Goal: Participate in discussion

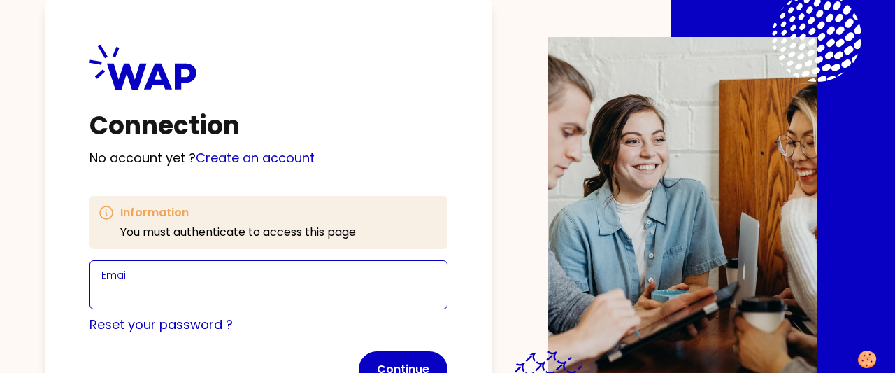
click at [131, 292] on input "Email" at bounding box center [268, 293] width 334 height 20
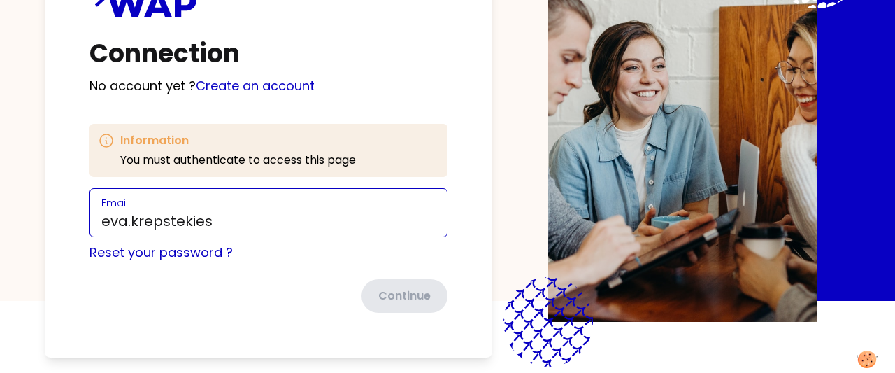
scroll to position [78, 0]
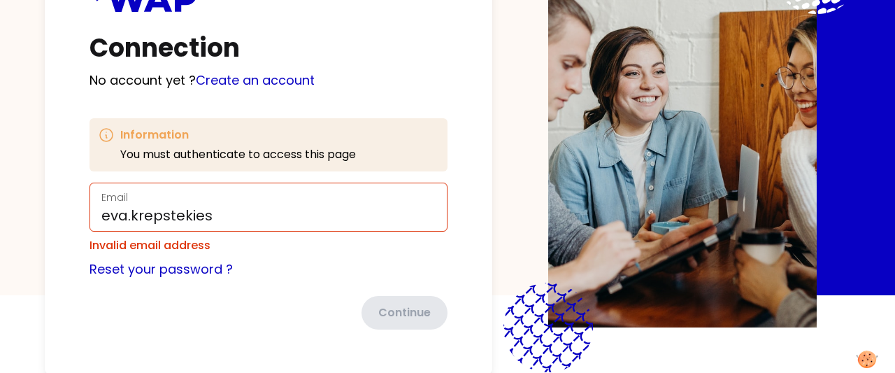
click at [407, 293] on form "Email eva.krepstekies Invalid email address Reset your password ? Continue" at bounding box center [268, 255] width 358 height 147
click at [216, 220] on input "eva.krepstekies" at bounding box center [268, 215] width 334 height 20
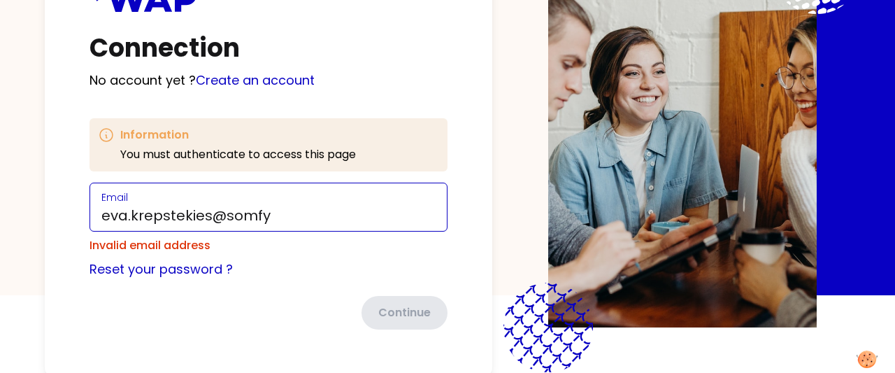
click at [290, 213] on input "eva.krepstekies@somfy" at bounding box center [268, 215] width 334 height 20
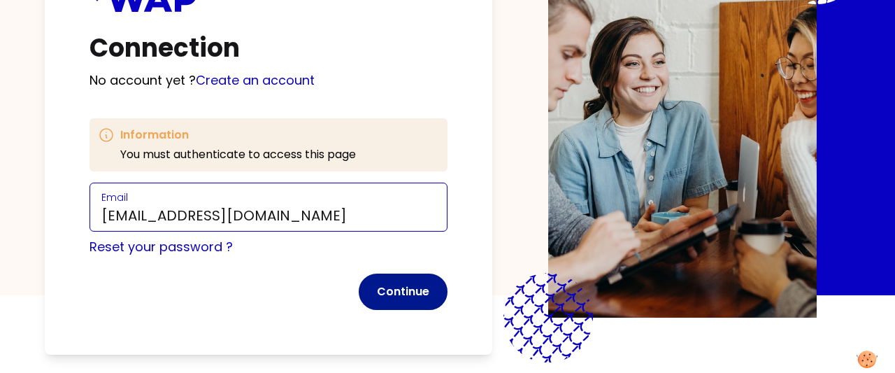
type input "[EMAIL_ADDRESS][DOMAIN_NAME]"
click at [396, 303] on button "Continue" at bounding box center [403, 291] width 89 height 36
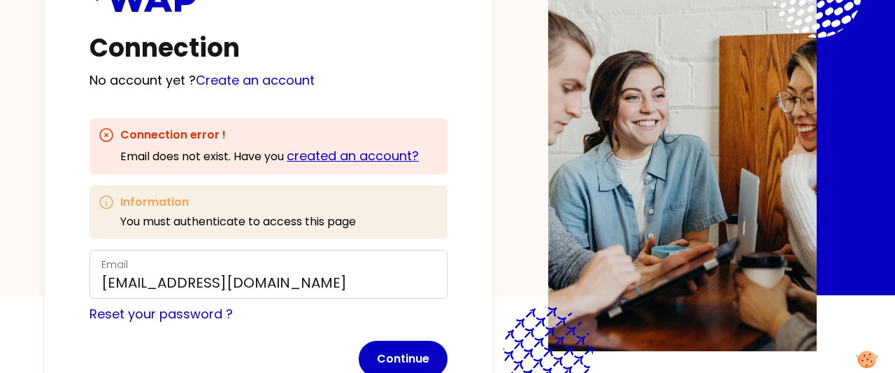
click at [342, 152] on link "created an account?" at bounding box center [353, 155] width 132 height 17
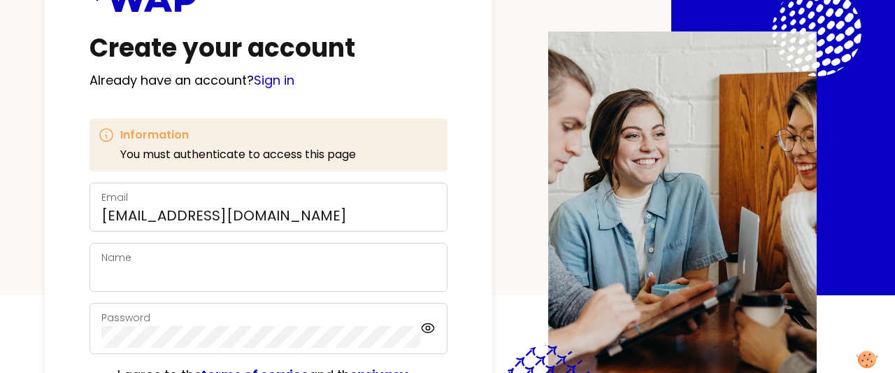
click at [157, 245] on div "Name" at bounding box center [268, 267] width 358 height 49
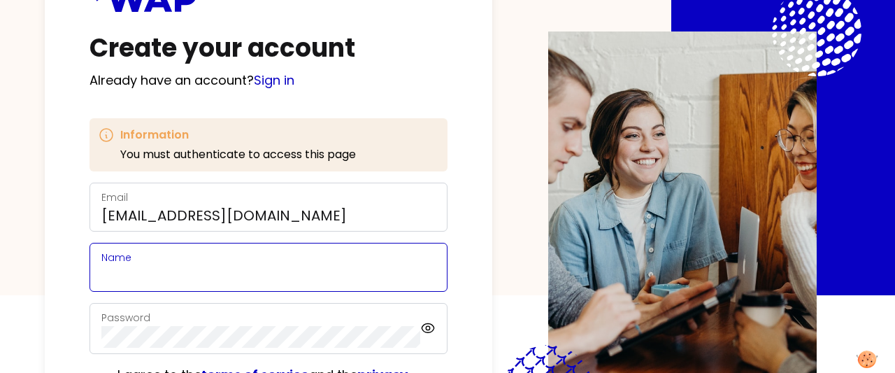
click at [144, 282] on input "Name" at bounding box center [268, 276] width 334 height 20
type input "[PERSON_NAME]"
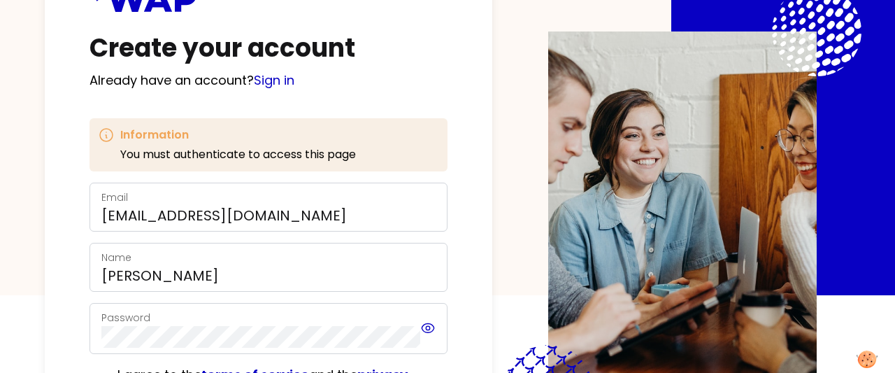
click at [421, 326] on icon at bounding box center [427, 327] width 15 height 17
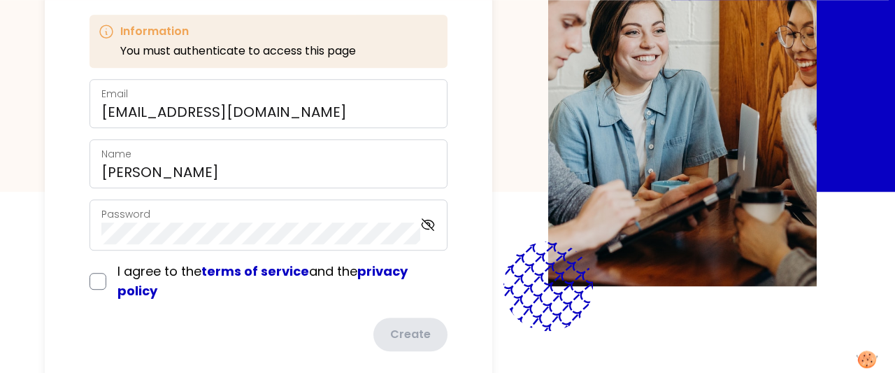
scroll to position [185, 0]
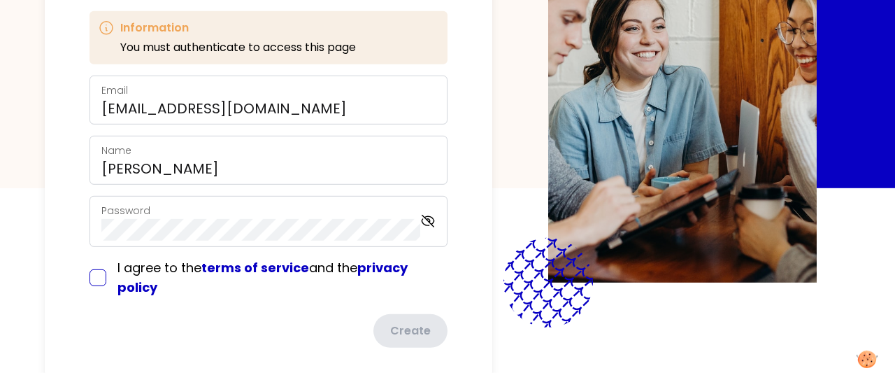
click at [100, 284] on input "checkbox" at bounding box center [97, 277] width 17 height 17
checkbox input "true"
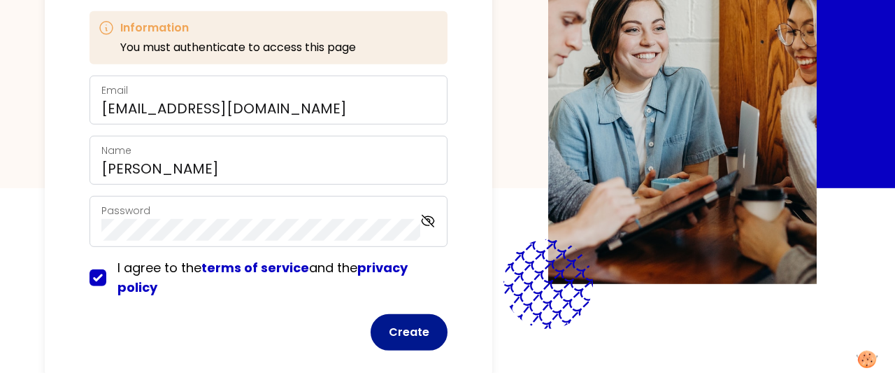
click at [408, 344] on button "Create" at bounding box center [408, 332] width 77 height 36
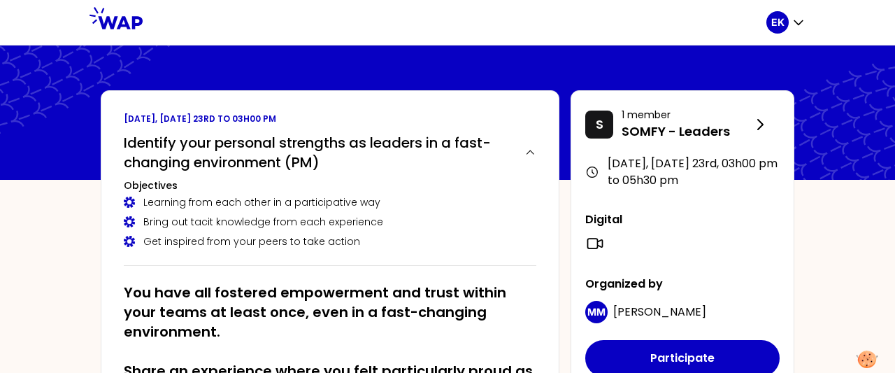
scroll to position [8, 0]
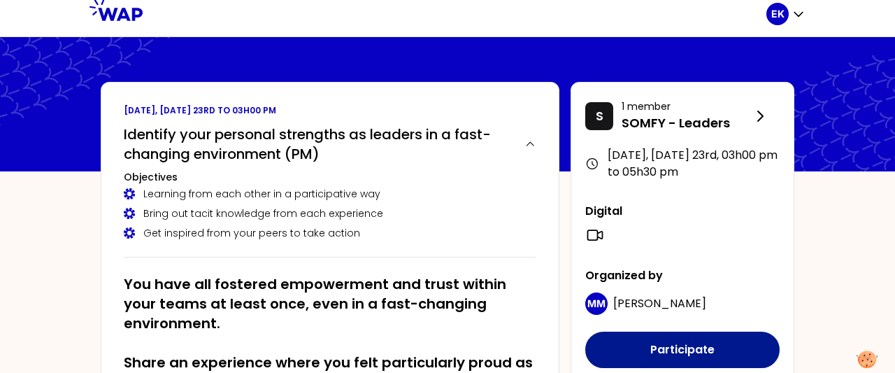
click at [694, 353] on button "Participate" at bounding box center [682, 349] width 194 height 36
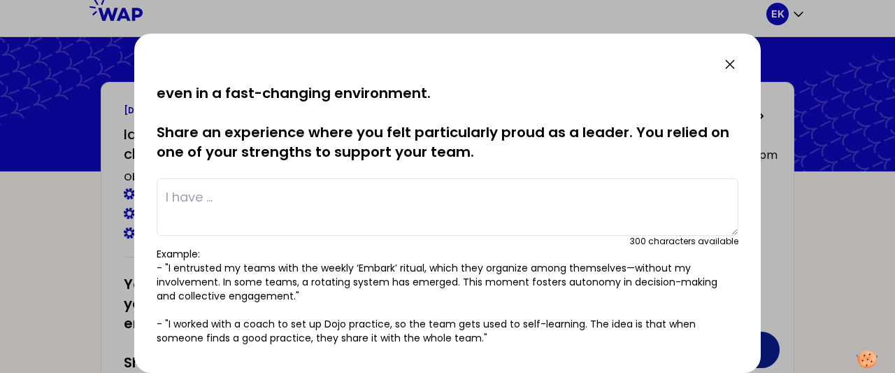
scroll to position [0, 0]
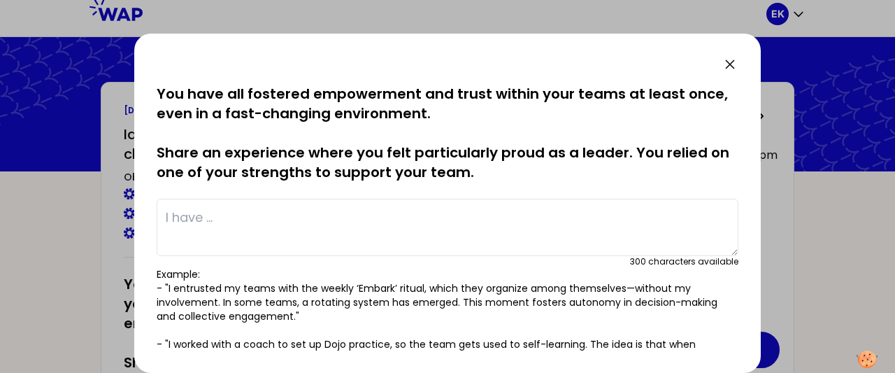
click at [870, 211] on div at bounding box center [447, 186] width 895 height 373
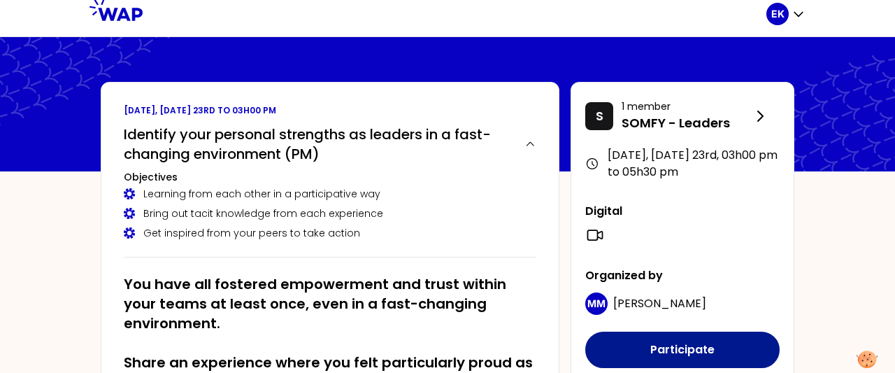
click at [660, 347] on button "Participate" at bounding box center [682, 349] width 194 height 36
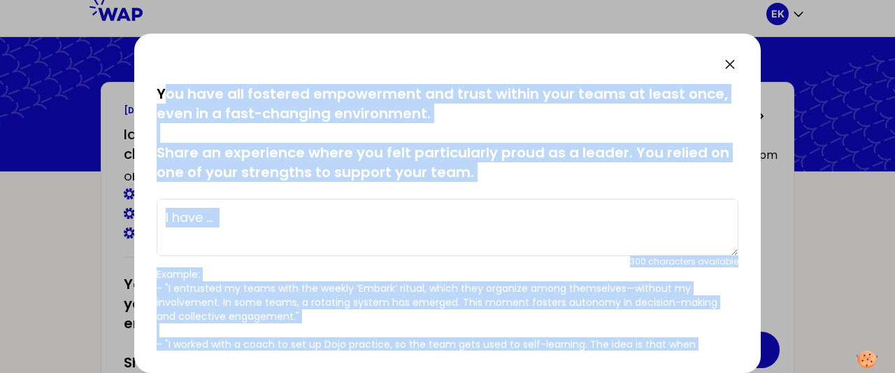
drag, startPoint x: 360, startPoint y: 175, endPoint x: 756, endPoint y: 343, distance: 430.3
click at [738, 343] on div "saved You have all fostered empowerment and trust within your teams at least on…" at bounding box center [448, 217] width 582 height 266
copy div "ou have all fostered empowerment and trust within your teams at least once, eve…"
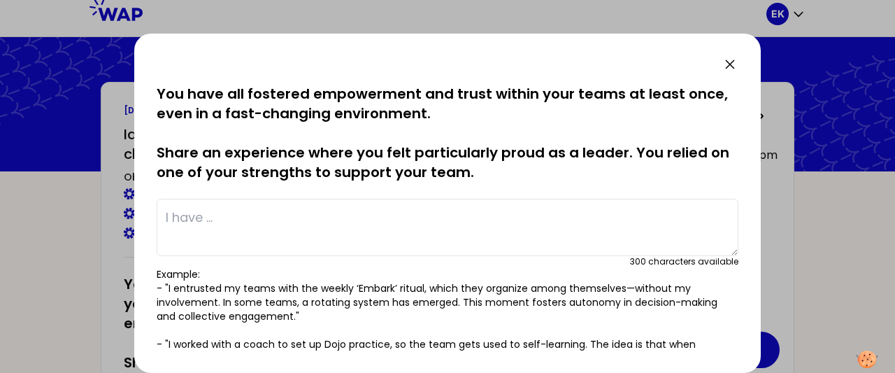
click at [445, 233] on textarea at bounding box center [448, 226] width 582 height 57
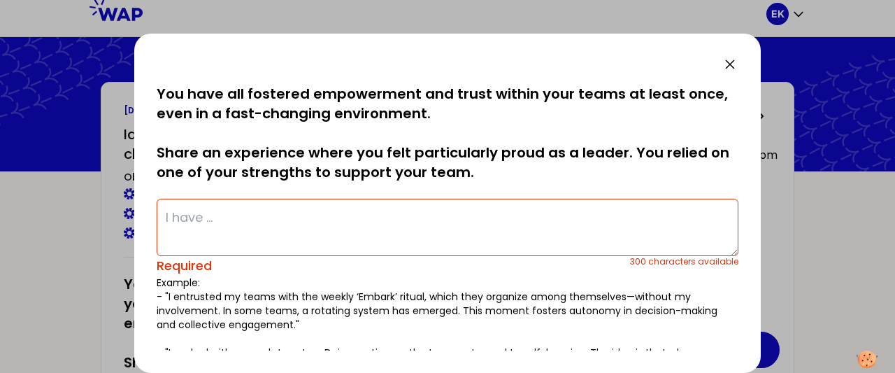
click at [225, 233] on textarea at bounding box center [448, 226] width 582 height 57
click at [823, 238] on div at bounding box center [447, 186] width 895 height 373
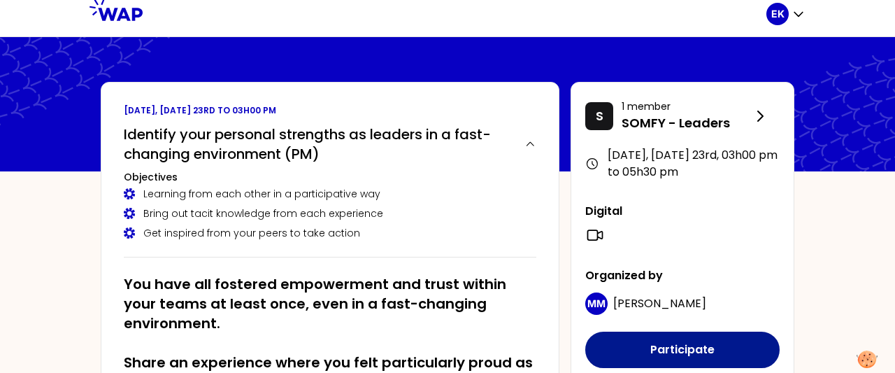
click at [642, 340] on button "Participate" at bounding box center [682, 349] width 194 height 36
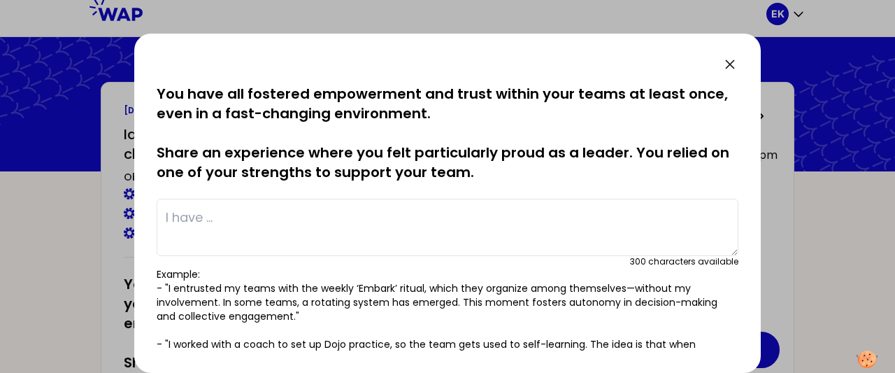
click at [212, 216] on textarea at bounding box center [448, 226] width 582 height 57
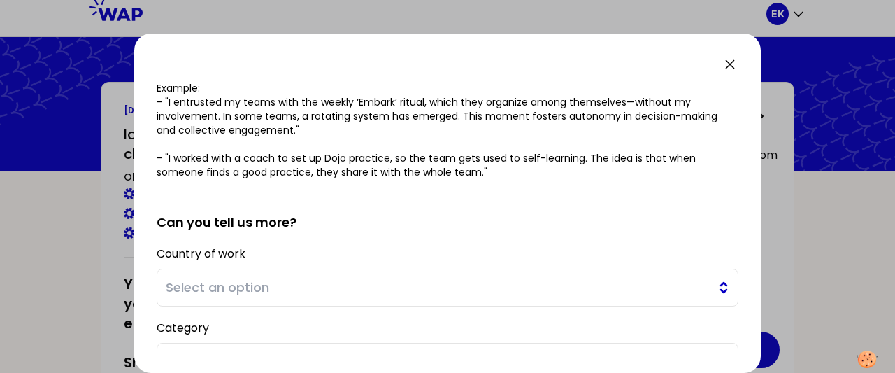
scroll to position [194, 0]
click at [222, 284] on span "Select an option" at bounding box center [438, 287] width 544 height 20
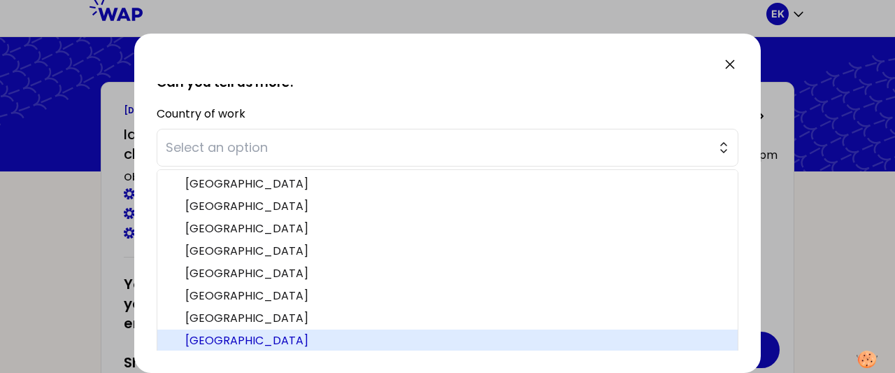
click at [201, 340] on span "[GEOGRAPHIC_DATA]" at bounding box center [455, 340] width 541 height 17
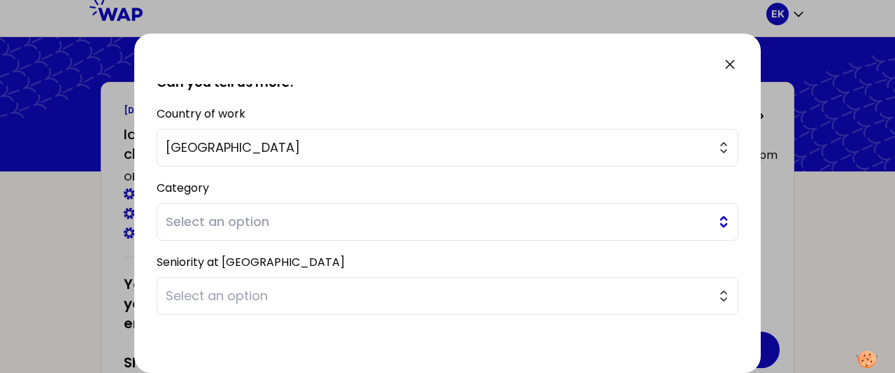
click at [217, 223] on span "Select an option" at bounding box center [438, 222] width 544 height 20
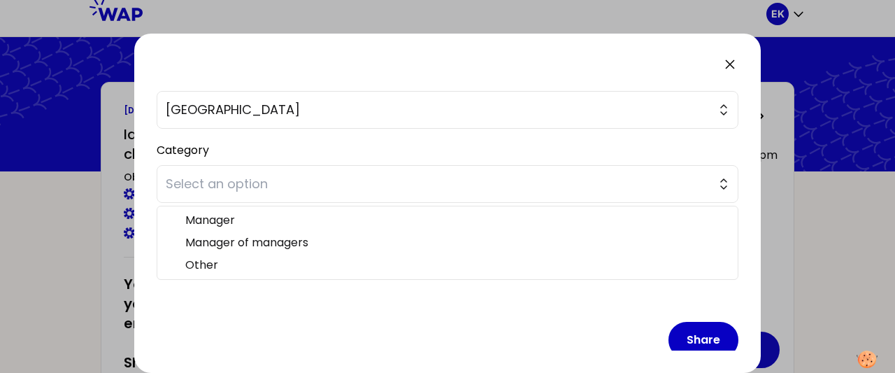
scroll to position [383, 0]
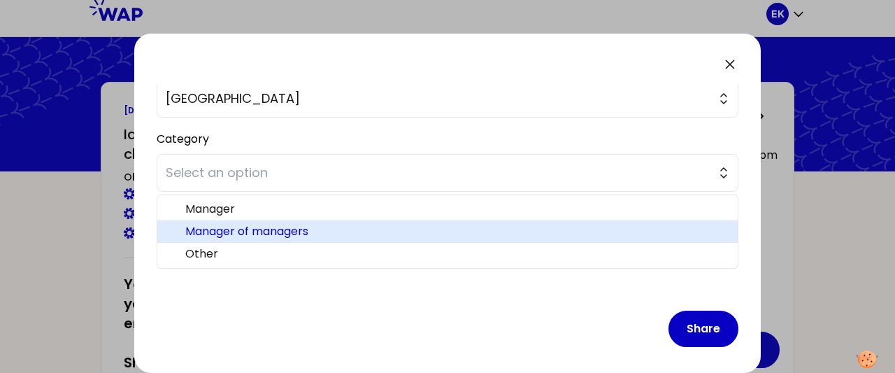
click at [254, 227] on span "Manager of managers" at bounding box center [455, 231] width 541 height 17
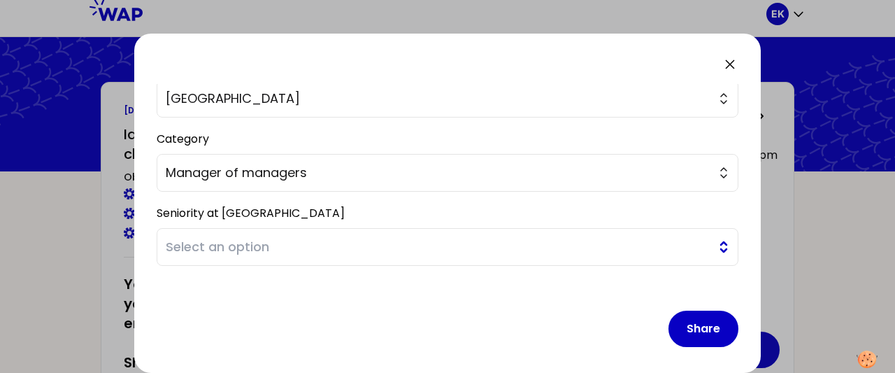
click at [199, 245] on span "Select an option" at bounding box center [438, 247] width 544 height 20
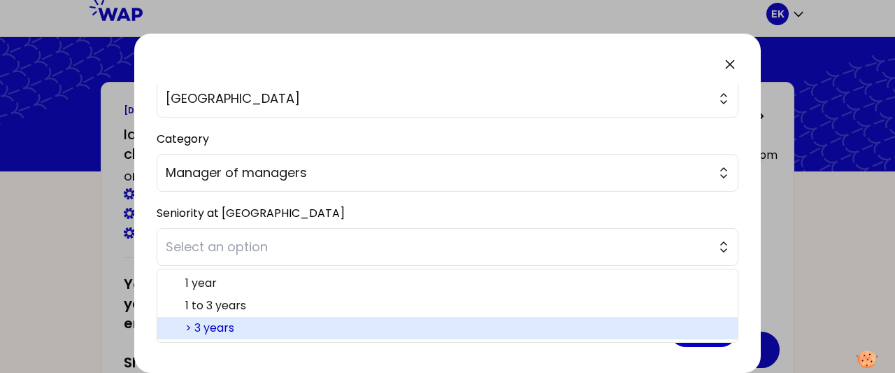
click at [209, 325] on span "> 3 years" at bounding box center [455, 327] width 541 height 17
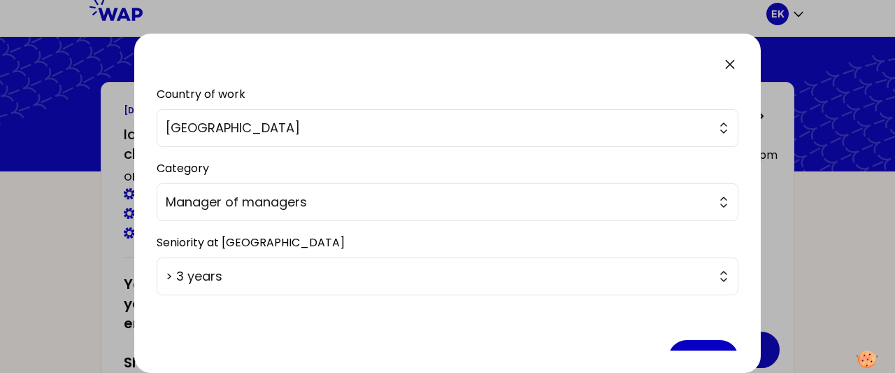
scroll to position [0, 0]
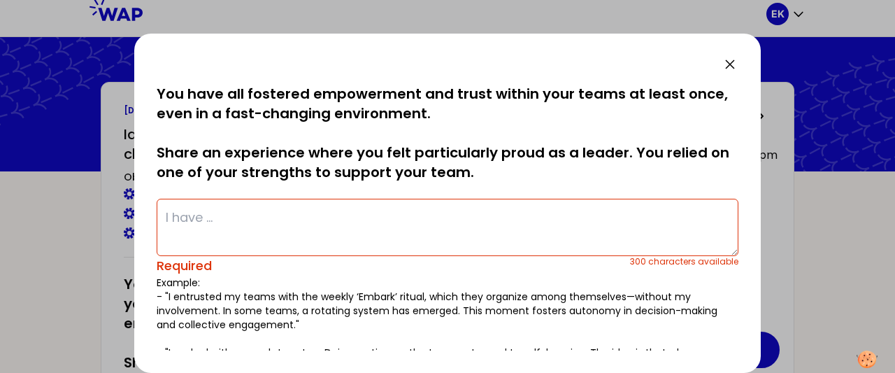
click at [176, 219] on textarea at bounding box center [448, 226] width 582 height 57
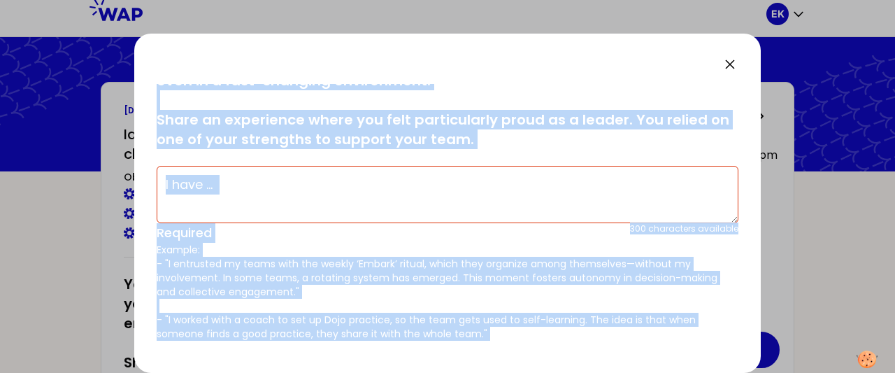
scroll to position [44, 0]
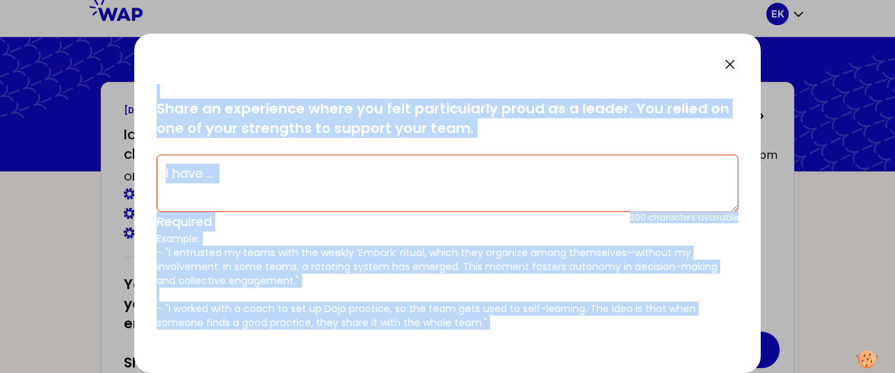
drag, startPoint x: 236, startPoint y: 163, endPoint x: 613, endPoint y: 336, distance: 415.3
click at [613, 336] on form "saved You have all fostered empowerment and trust within your teams at least on…" at bounding box center [448, 368] width 582 height 657
copy form "You have all fostered empowerment and trust within your teams at least once, ev…"
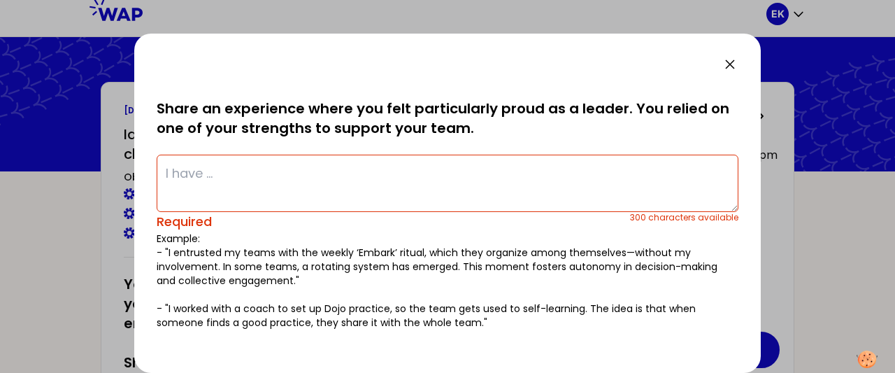
click at [228, 49] on div "saved You have all fostered empowerment and trust within your teams at least on…" at bounding box center [447, 203] width 626 height 339
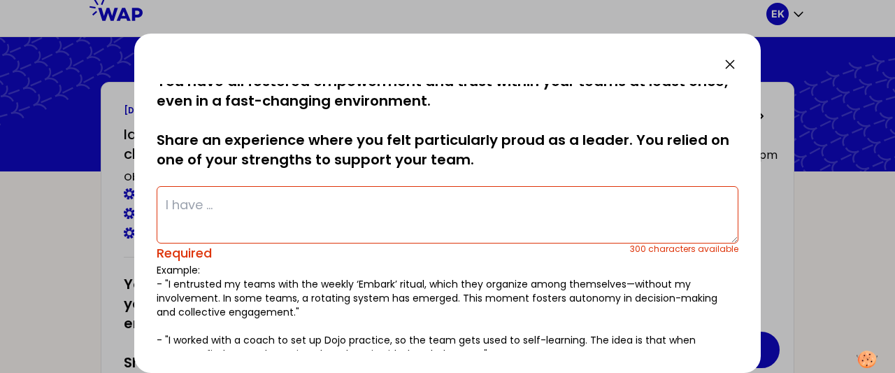
scroll to position [0, 0]
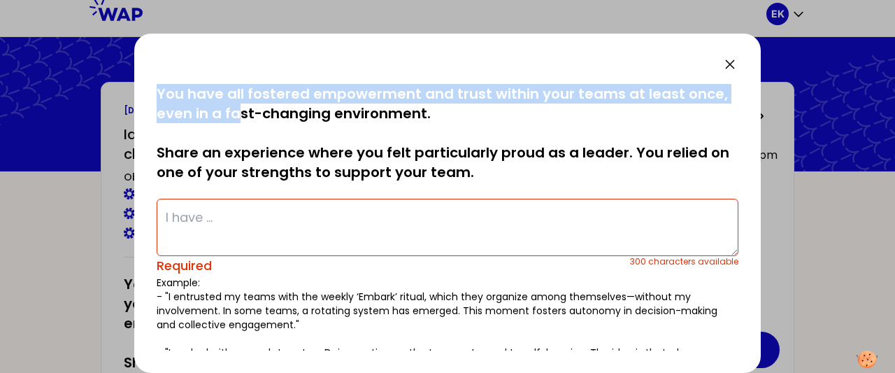
drag, startPoint x: 159, startPoint y: 89, endPoint x: 240, endPoint y: 120, distance: 86.7
click at [240, 120] on p "You have all fostered empowerment and trust within your teams at least once, ev…" at bounding box center [448, 133] width 582 height 98
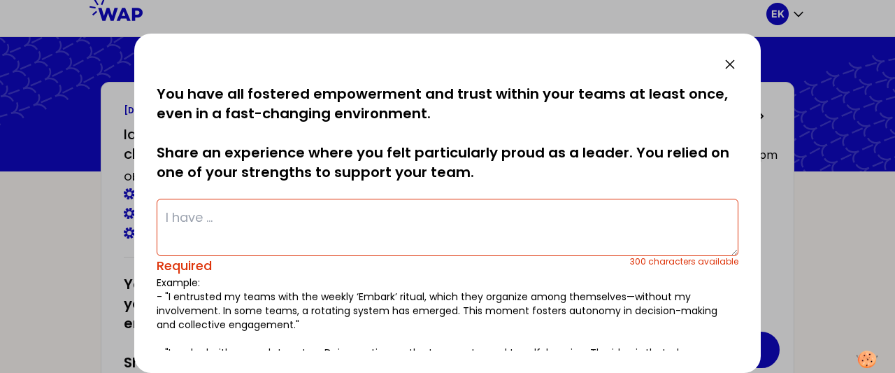
click at [341, 66] on div at bounding box center [448, 64] width 582 height 17
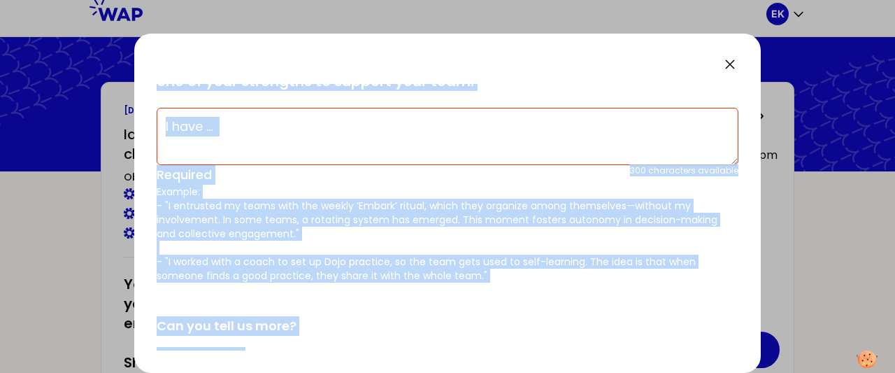
scroll to position [141, 0]
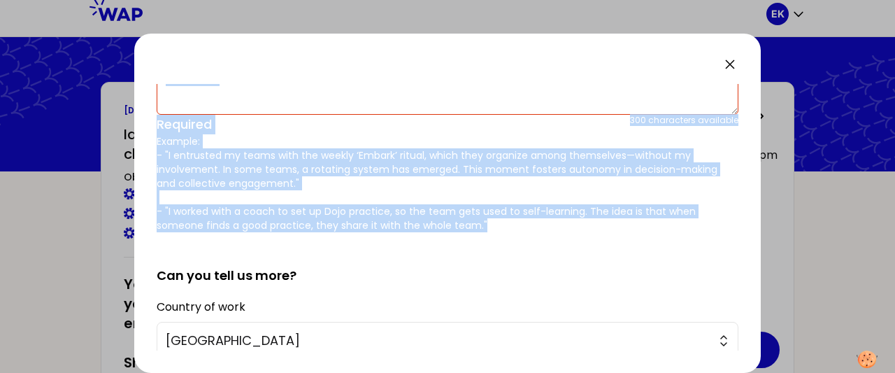
drag, startPoint x: 185, startPoint y: 101, endPoint x: 593, endPoint y: 221, distance: 424.8
click at [593, 221] on div "saved You have all fostered empowerment and trust within your teams at least on…" at bounding box center [448, 87] width 582 height 289
copy div "ou have all fostered empowerment and trust within your teams at least once, eve…"
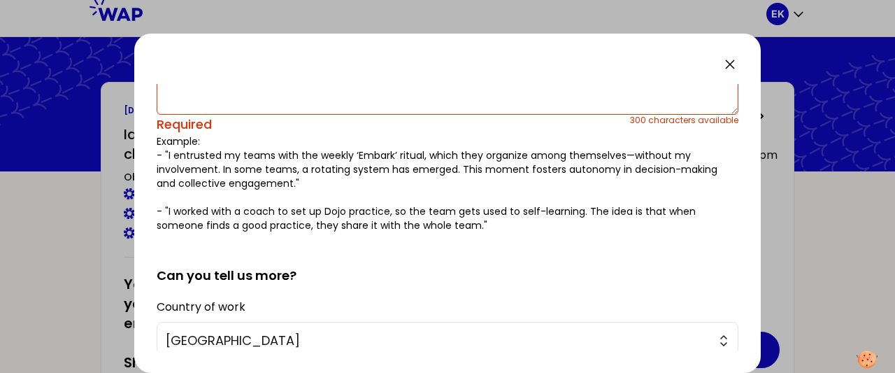
click at [70, 221] on div at bounding box center [447, 186] width 895 height 373
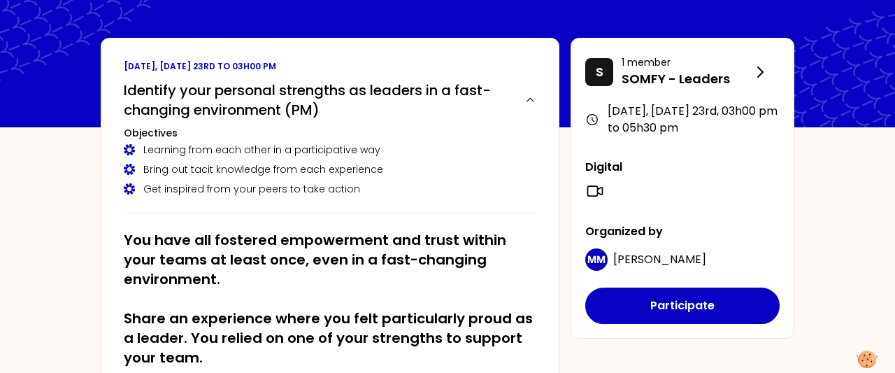
scroll to position [0, 0]
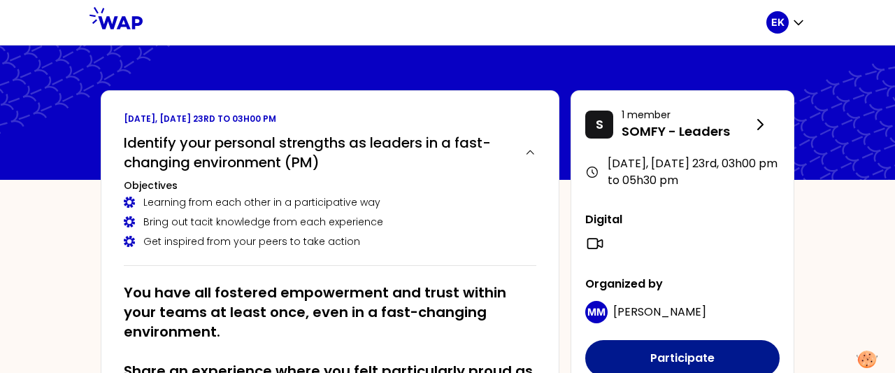
click at [694, 352] on button "Participate" at bounding box center [682, 358] width 194 height 36
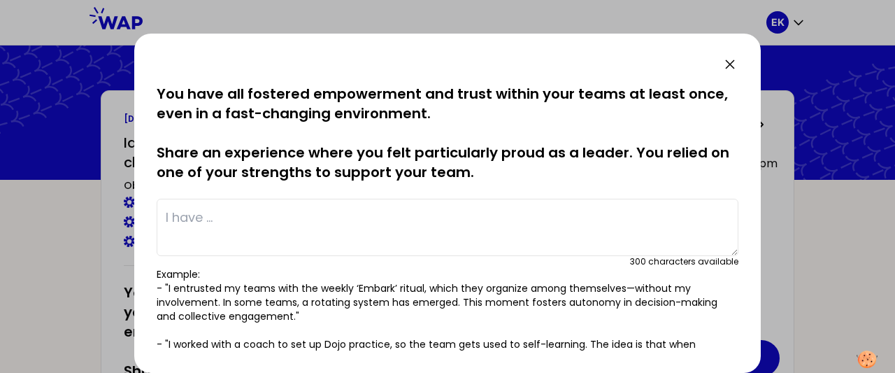
click at [289, 238] on textarea at bounding box center [448, 226] width 582 height 57
paste textarea "I coached my team coordinators so that they could independently plan and implem…"
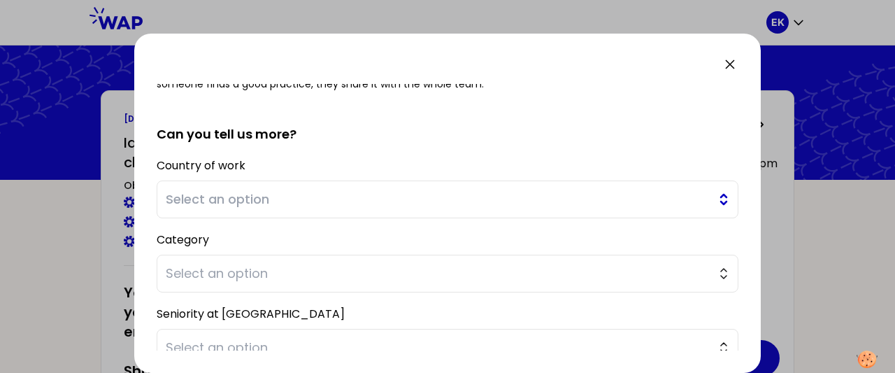
type textarea "I coached my team coordinators so that they could independently plan and implem…"
click at [194, 199] on span "Select an option" at bounding box center [438, 199] width 544 height 20
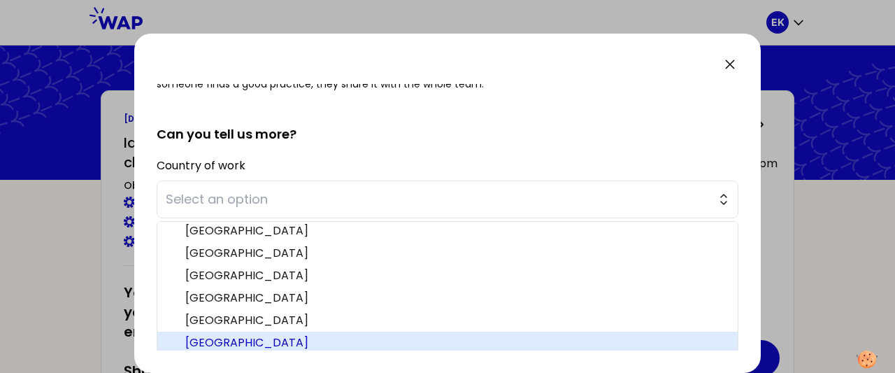
scroll to position [275, 0]
click at [205, 342] on span "[GEOGRAPHIC_DATA]" at bounding box center [455, 341] width 541 height 17
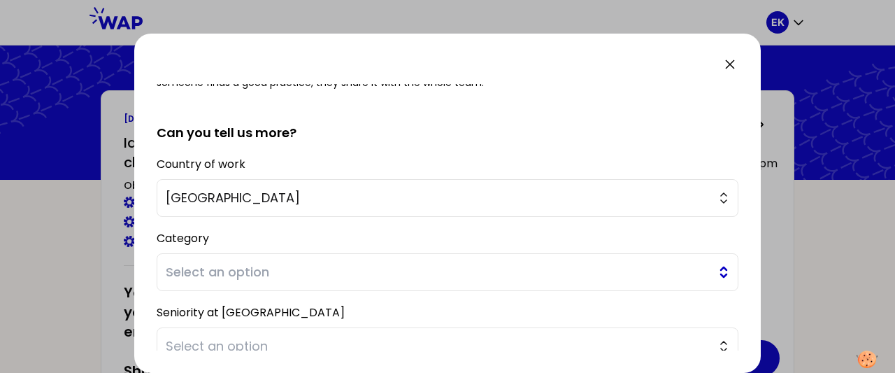
click at [186, 260] on button "Select an option" at bounding box center [448, 272] width 582 height 38
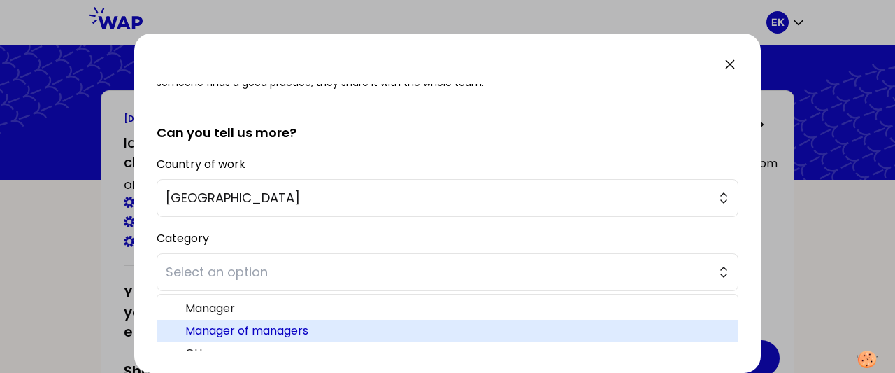
click at [226, 328] on span "Manager of managers" at bounding box center [455, 330] width 541 height 17
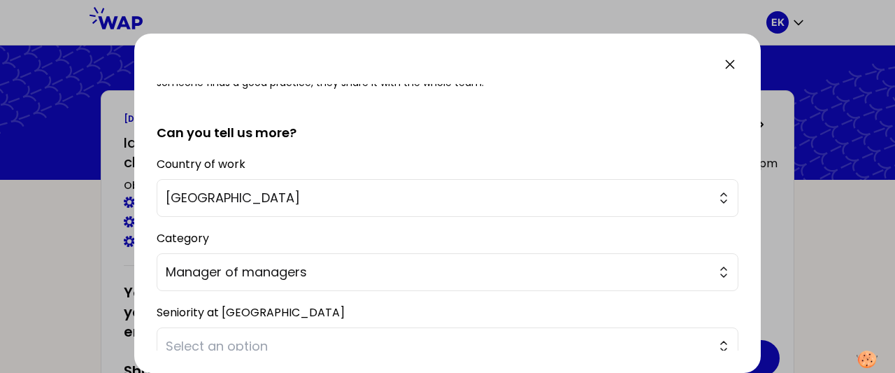
scroll to position [380, 0]
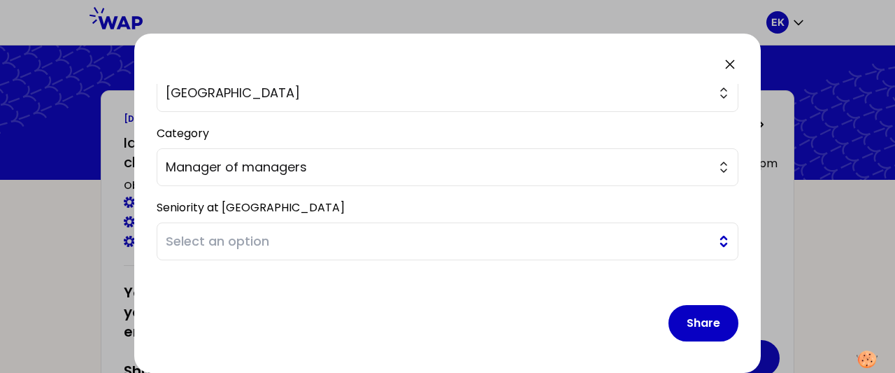
click at [228, 238] on span "Select an option" at bounding box center [438, 241] width 544 height 20
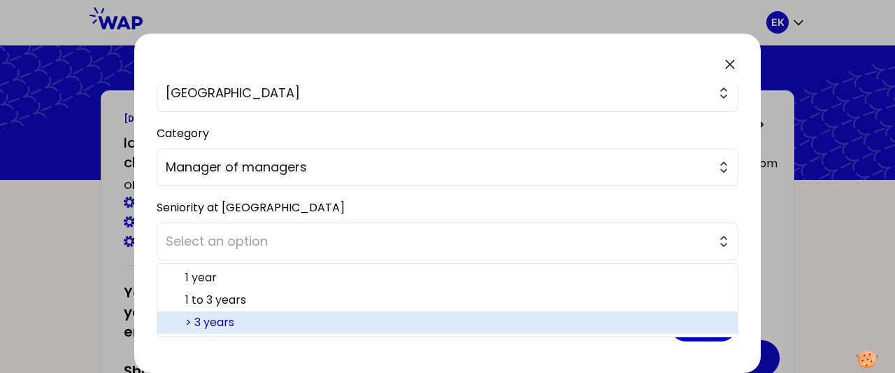
click at [205, 322] on span "> 3 years" at bounding box center [455, 322] width 541 height 17
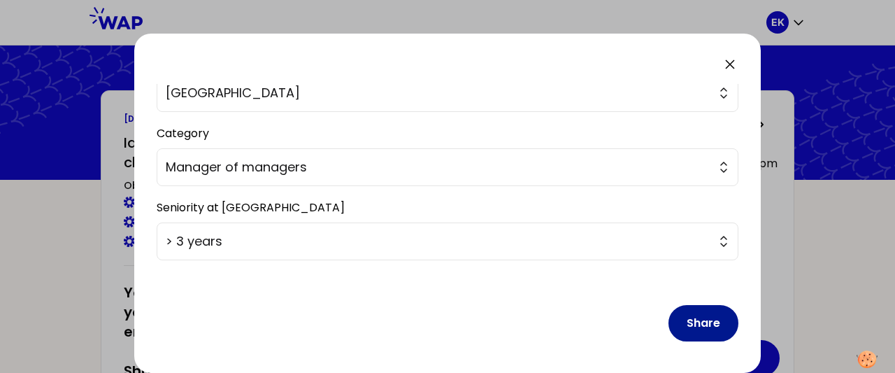
click at [695, 317] on button "Share" at bounding box center [703, 323] width 70 height 36
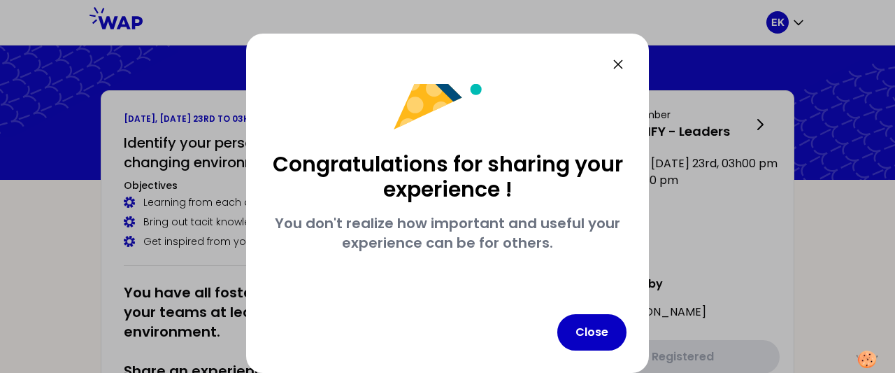
scroll to position [66, 0]
click at [575, 325] on button "Close" at bounding box center [591, 332] width 69 height 36
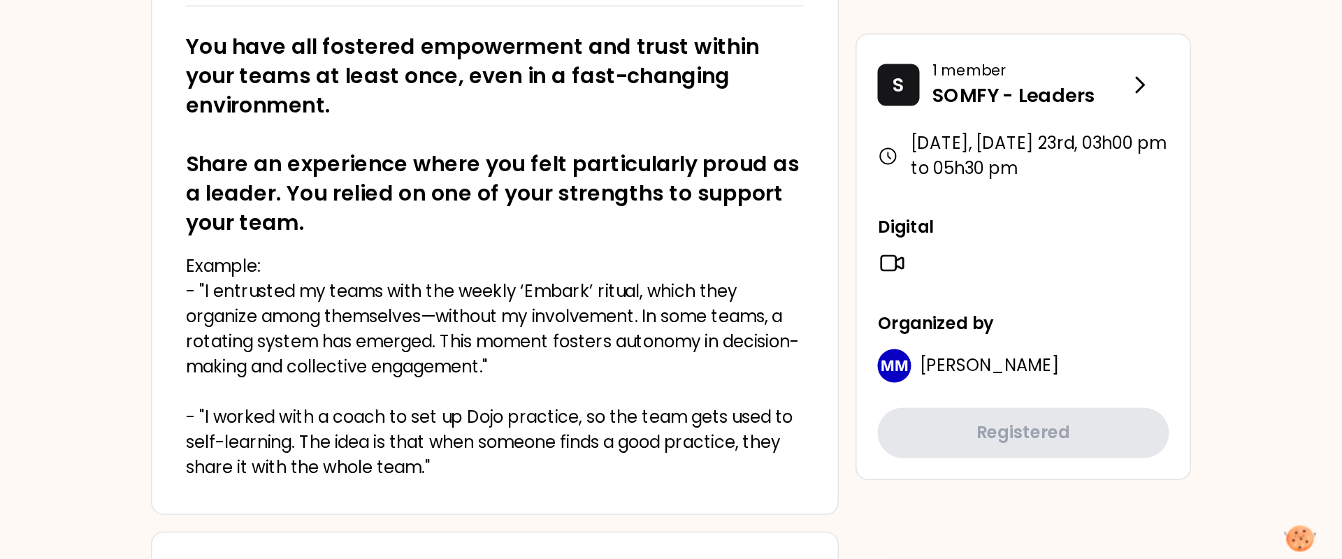
scroll to position [263, 0]
